Goal: Task Accomplishment & Management: Manage account settings

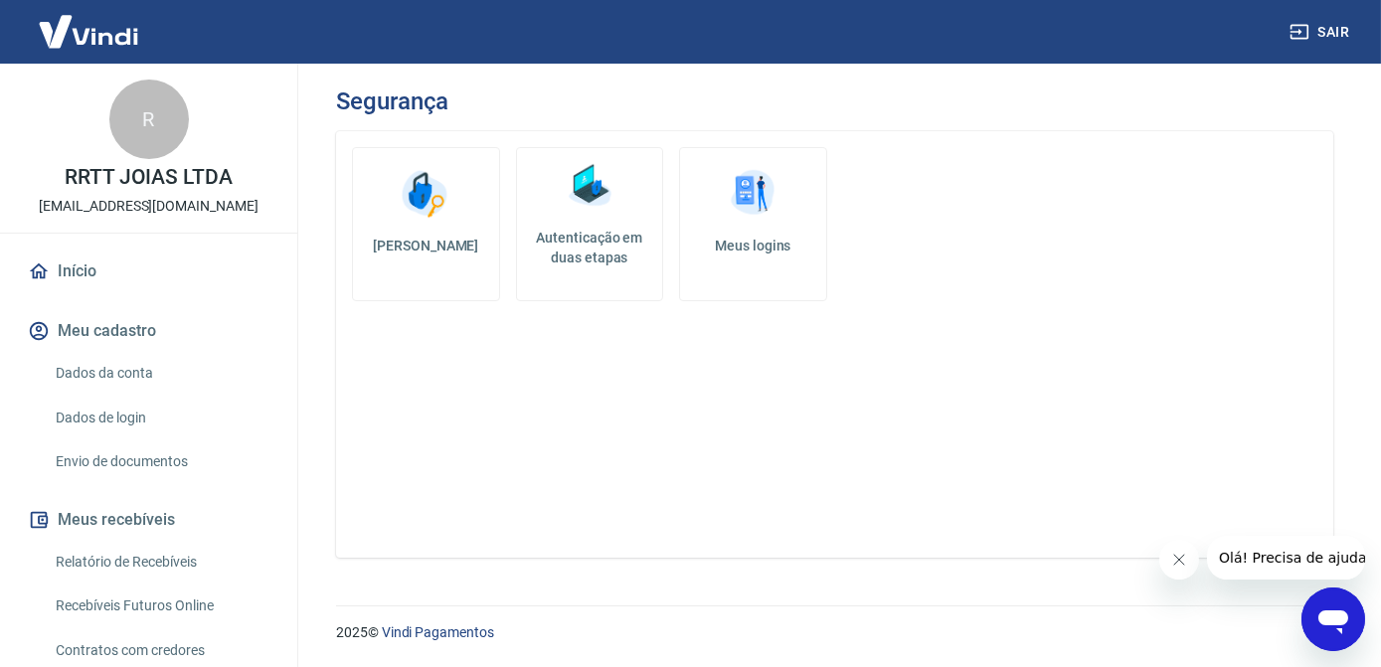
click at [125, 460] on link "Envio de documentos" at bounding box center [161, 461] width 226 height 41
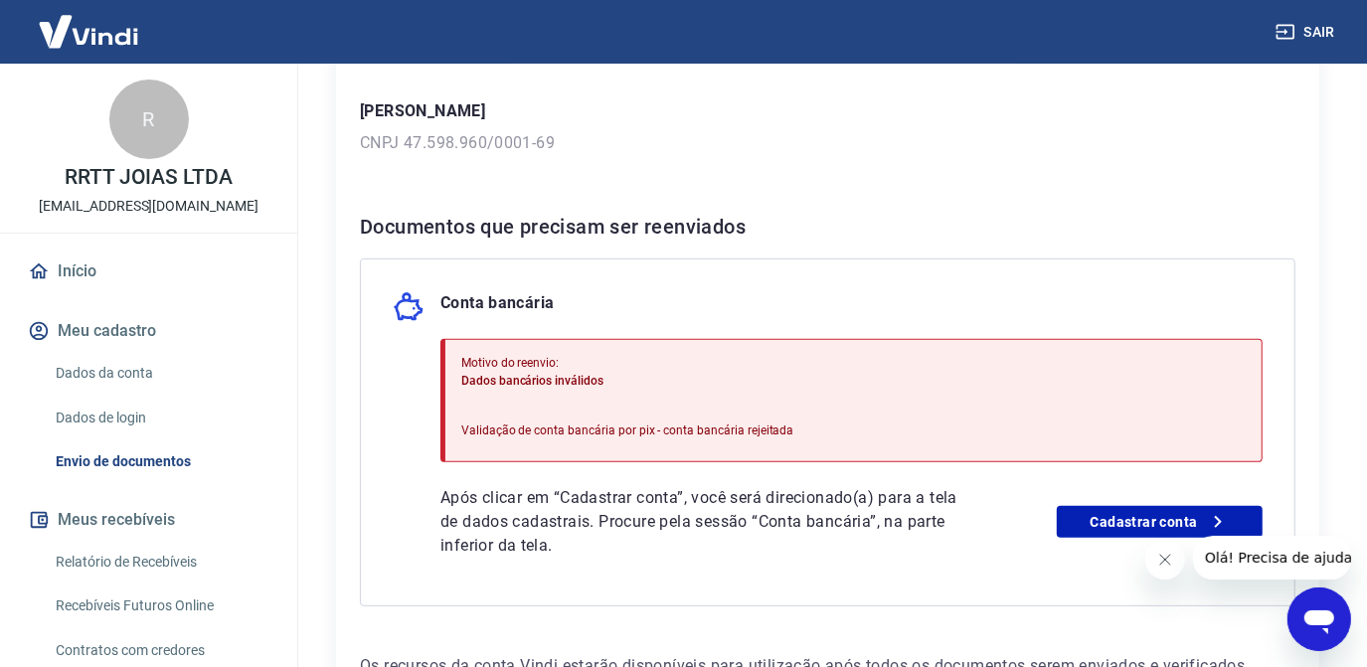
scroll to position [361, 0]
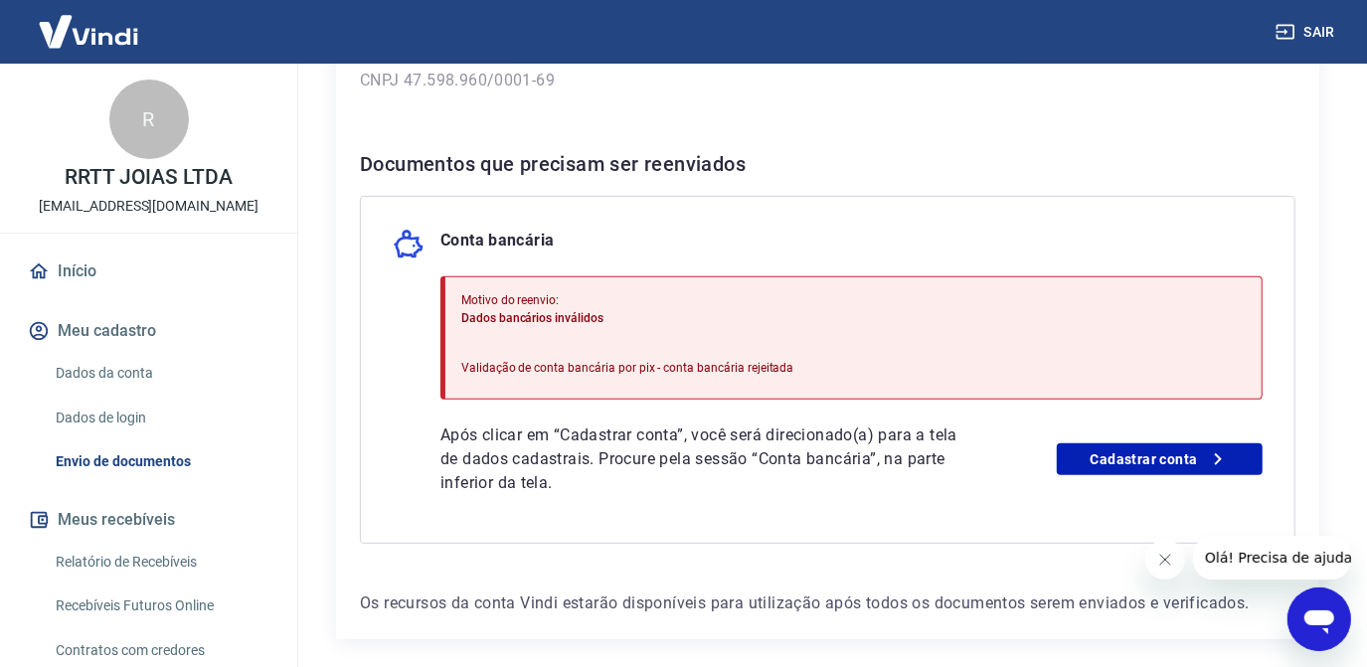
click at [108, 366] on link "Dados da conta" at bounding box center [161, 373] width 226 height 41
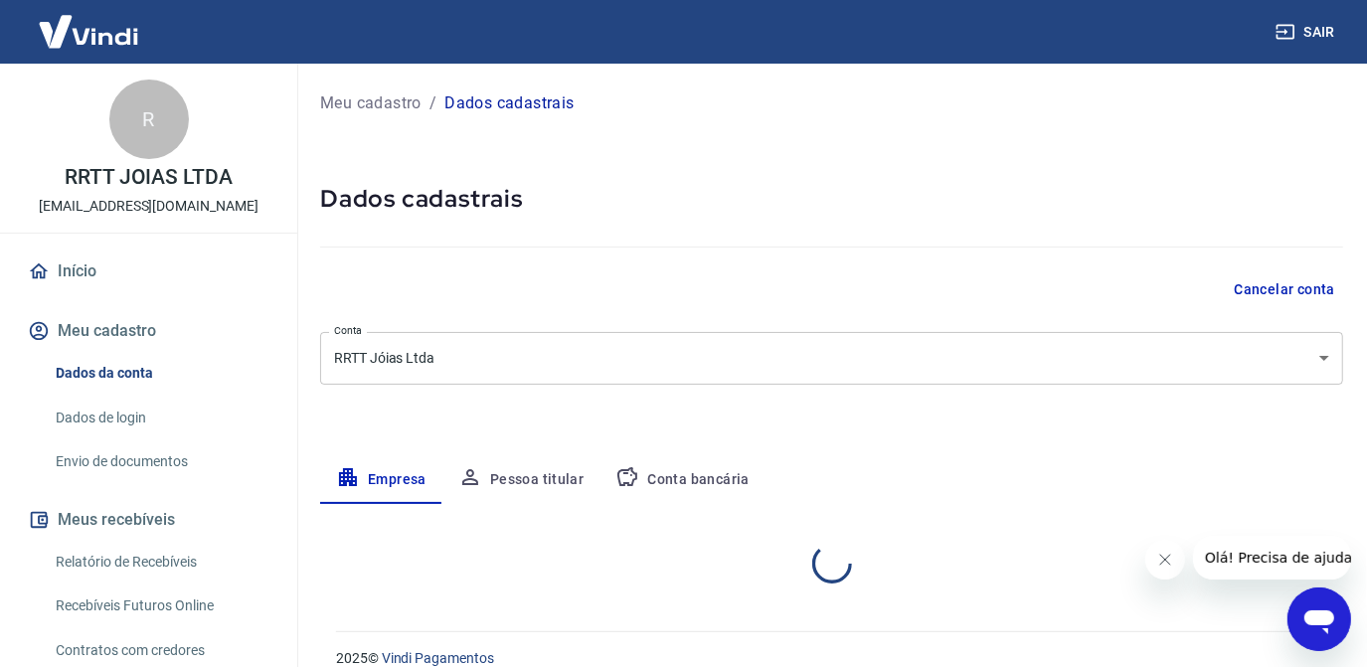
select select "PE"
select select "business"
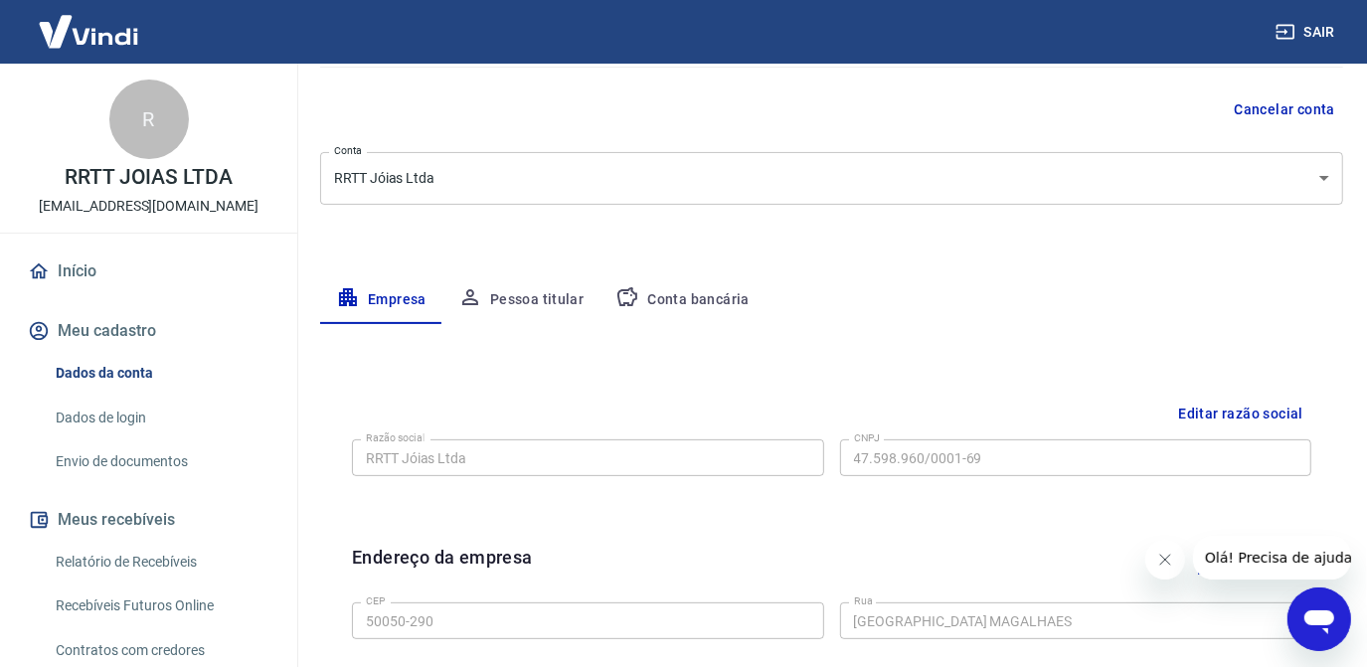
click at [683, 301] on button "Conta bancária" at bounding box center [682, 300] width 166 height 48
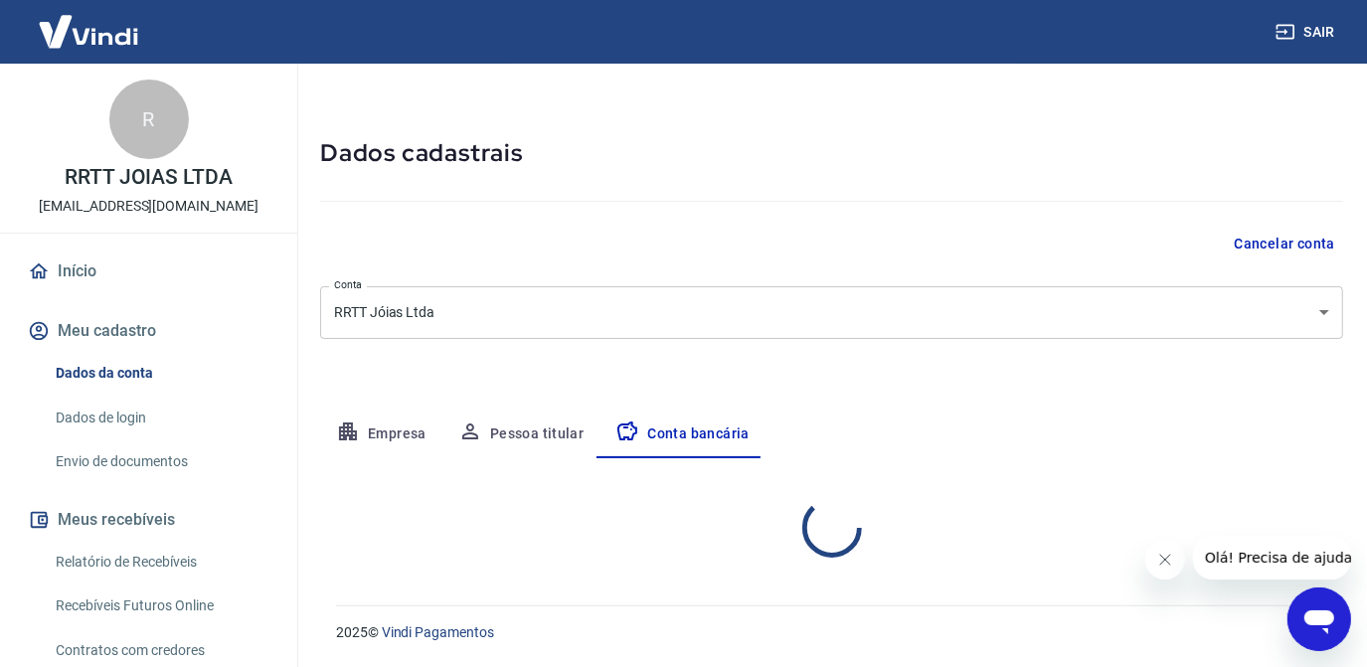
select select "1"
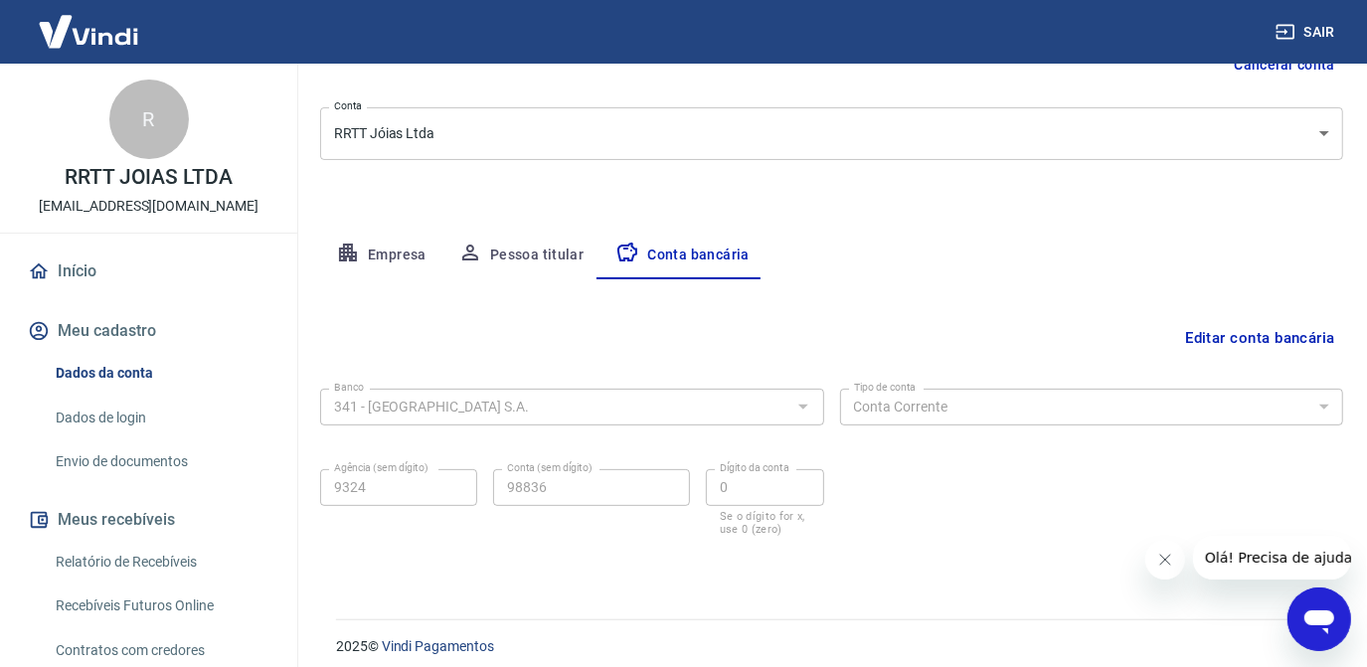
scroll to position [238, 0]
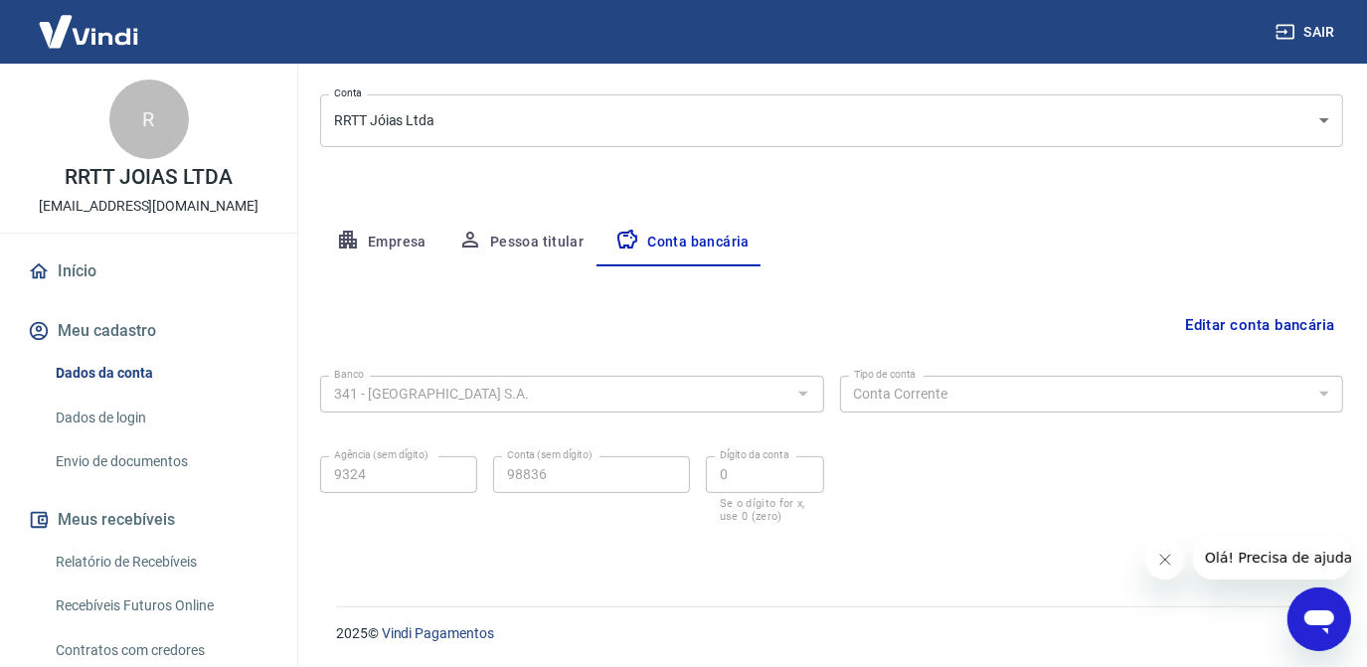
click at [174, 457] on link "Envio de documentos" at bounding box center [161, 461] width 226 height 41
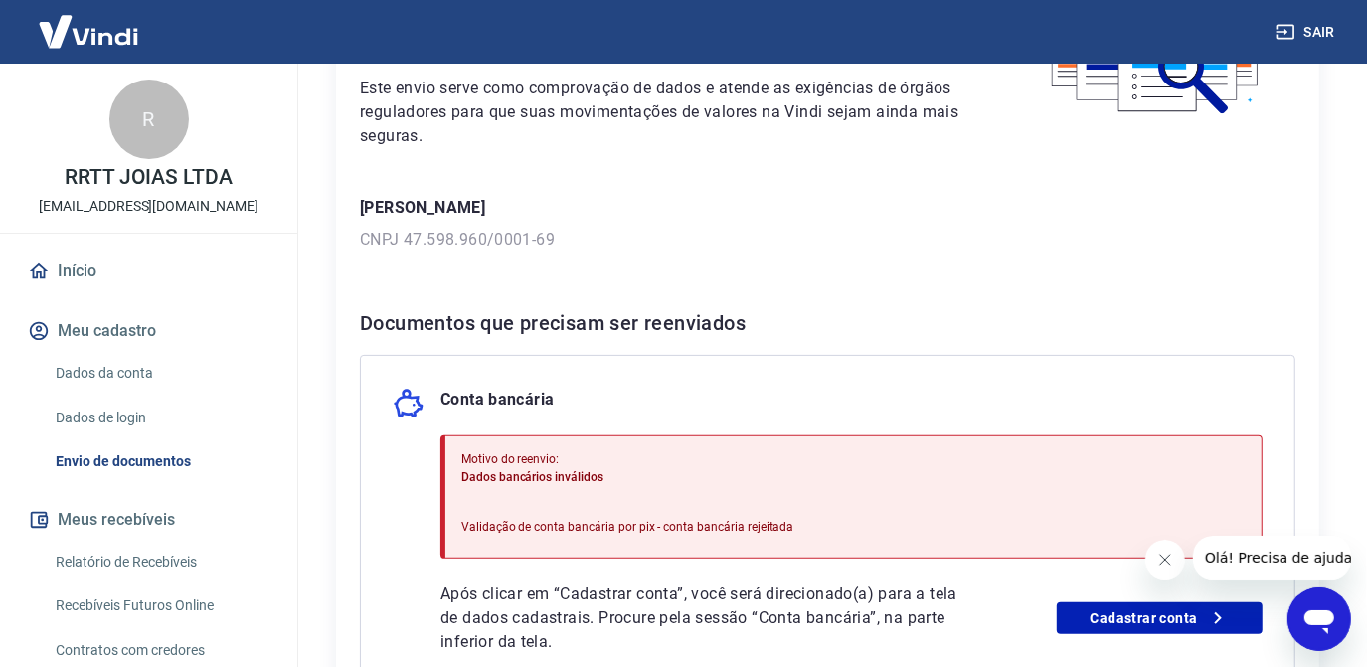
scroll to position [440, 0]
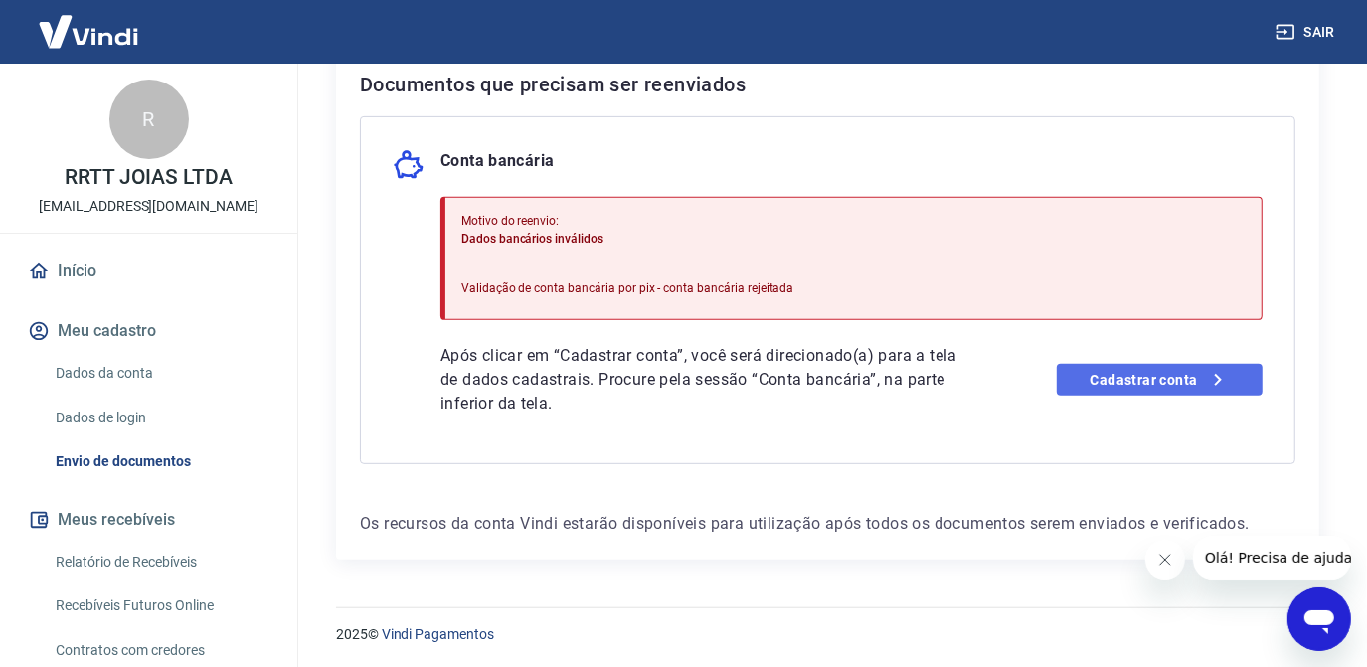
click at [1129, 373] on link "Cadastrar conta" at bounding box center [1160, 380] width 206 height 32
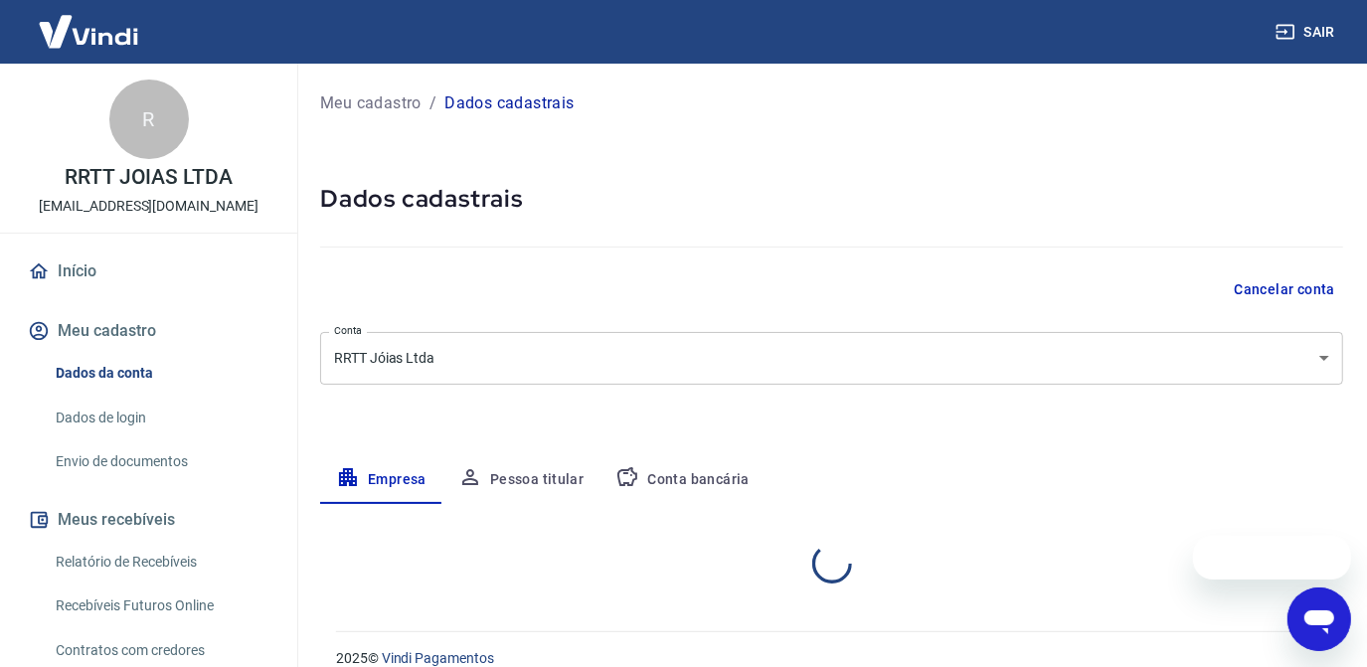
select select "PE"
select select "business"
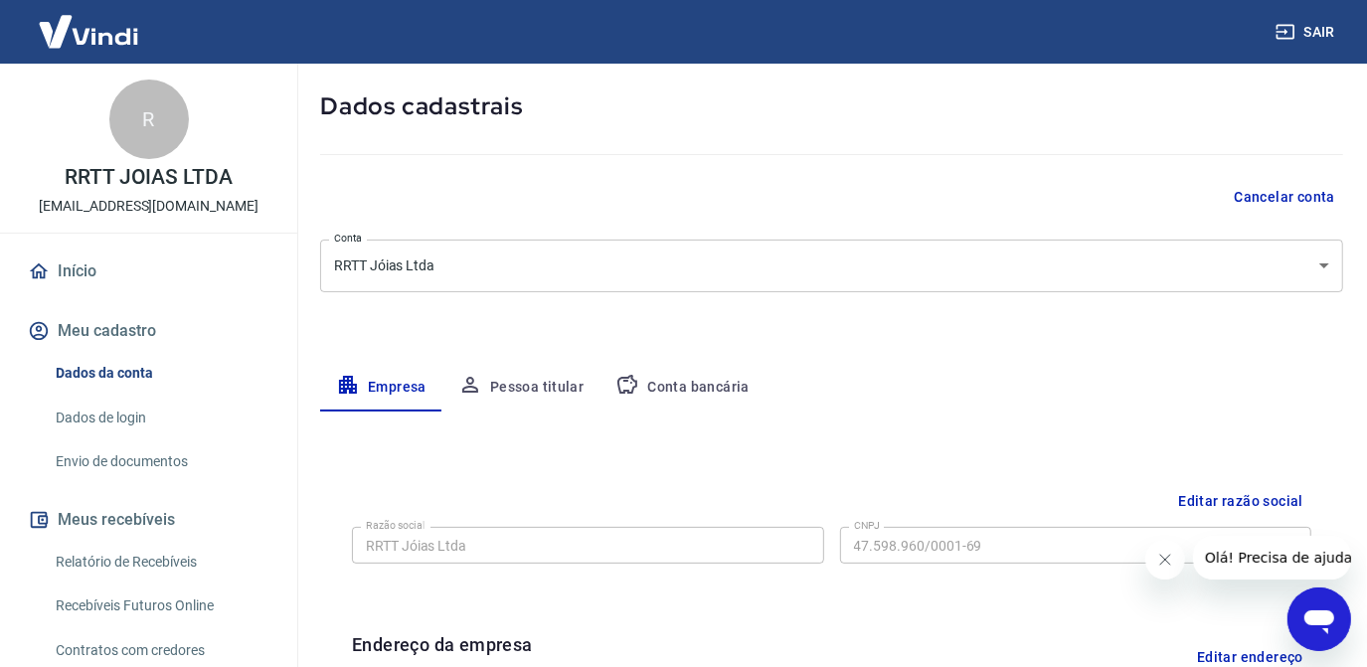
scroll to position [180, 0]
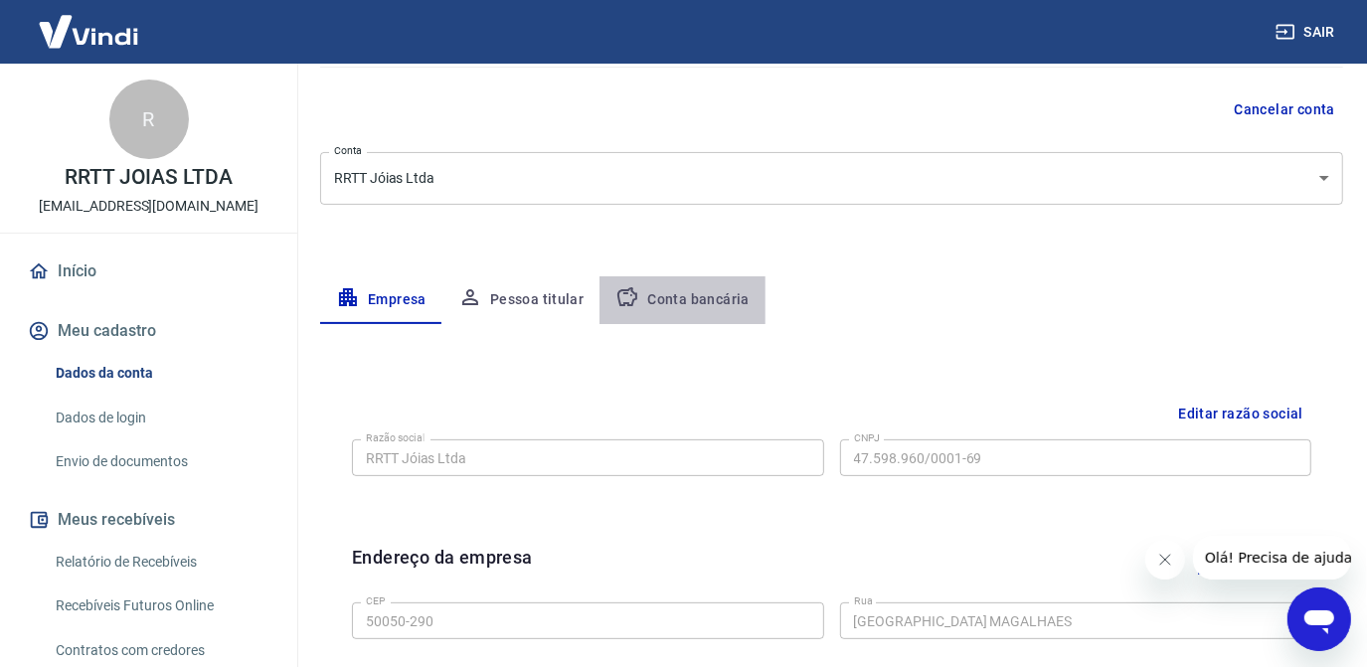
click at [692, 296] on button "Conta bancária" at bounding box center [682, 300] width 166 height 48
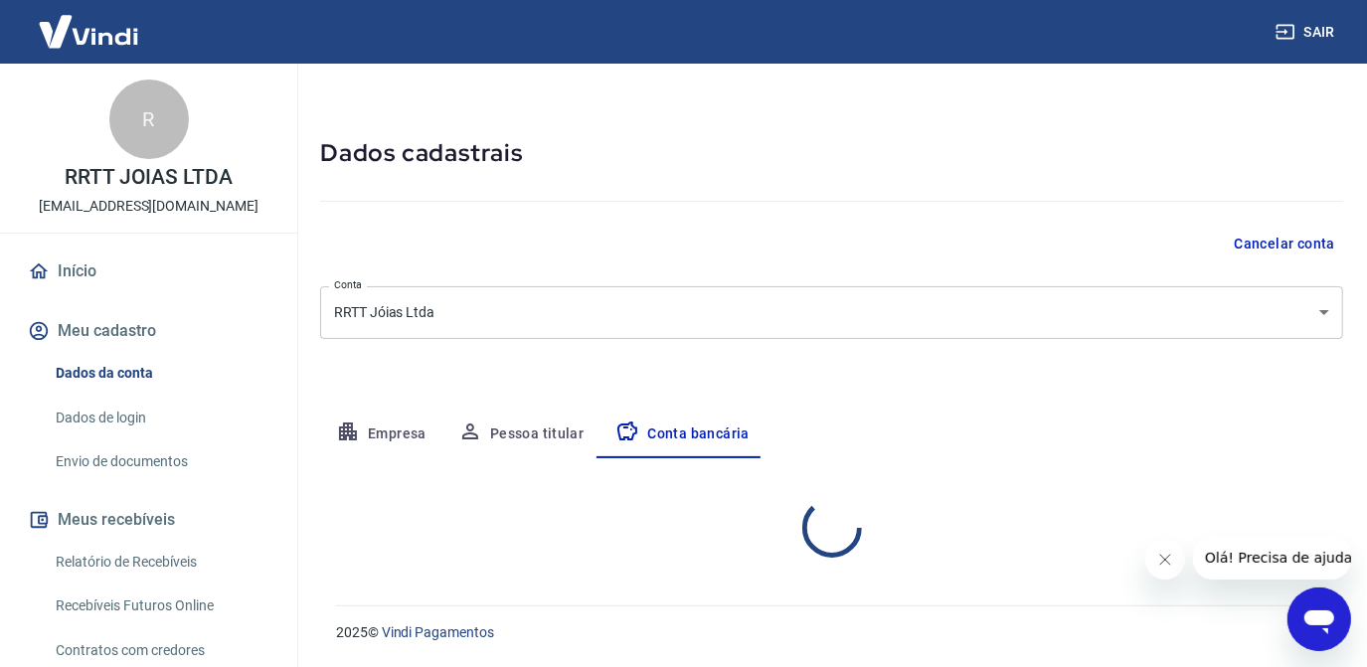
select select "1"
